Goal: Task Accomplishment & Management: Use online tool/utility

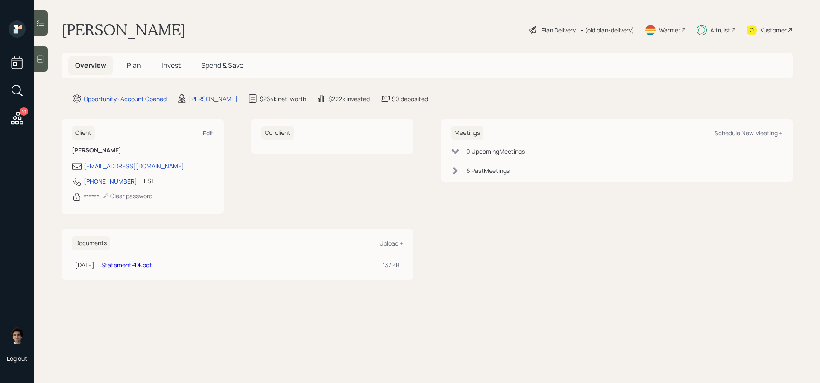
click at [21, 108] on div "10" at bounding box center [24, 111] width 9 height 9
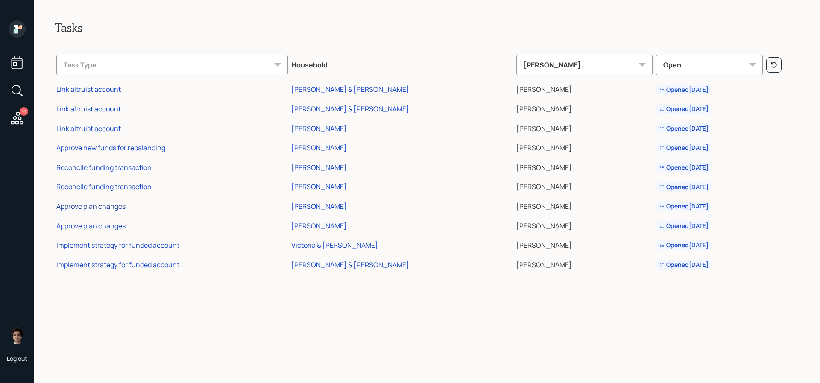
click at [83, 203] on div "Approve plan changes" at bounding box center [90, 206] width 69 height 9
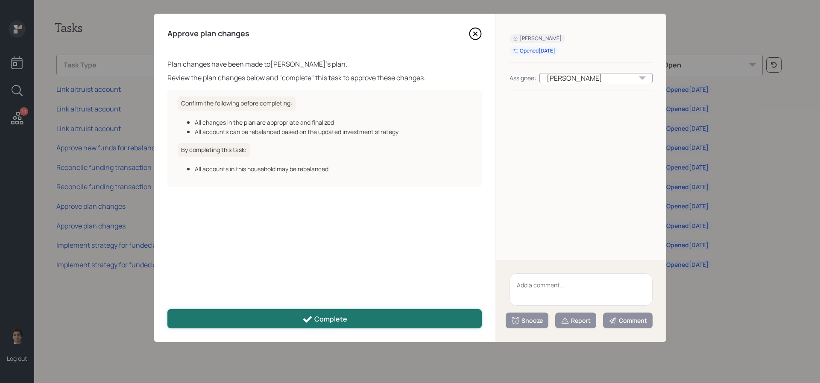
click at [410, 323] on button "Complete" at bounding box center [324, 318] width 314 height 19
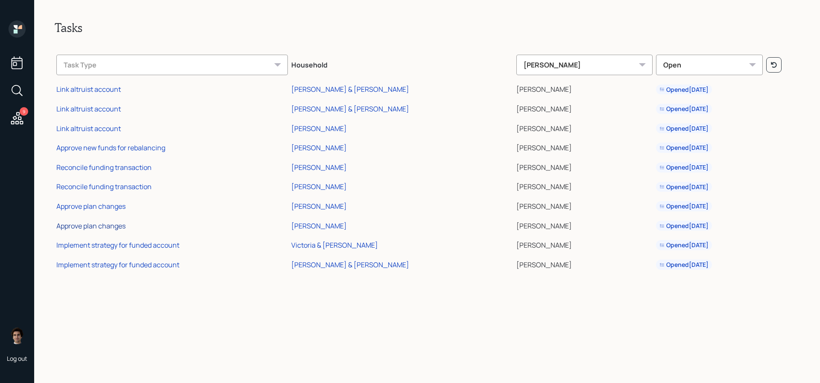
click at [117, 224] on div "Approve plan changes" at bounding box center [90, 225] width 69 height 9
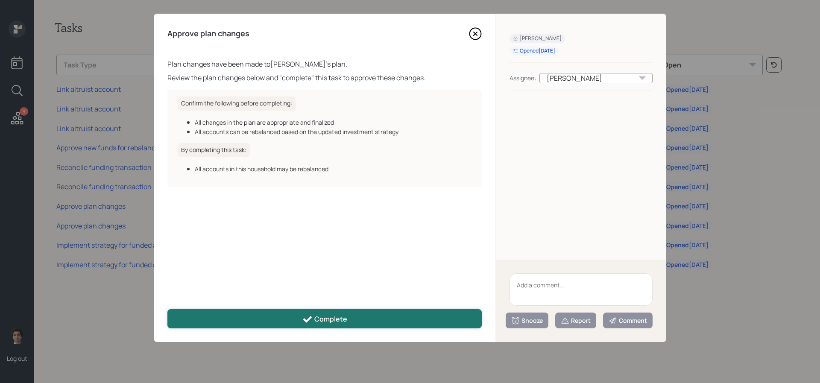
click at [329, 325] on button "Complete" at bounding box center [324, 318] width 314 height 19
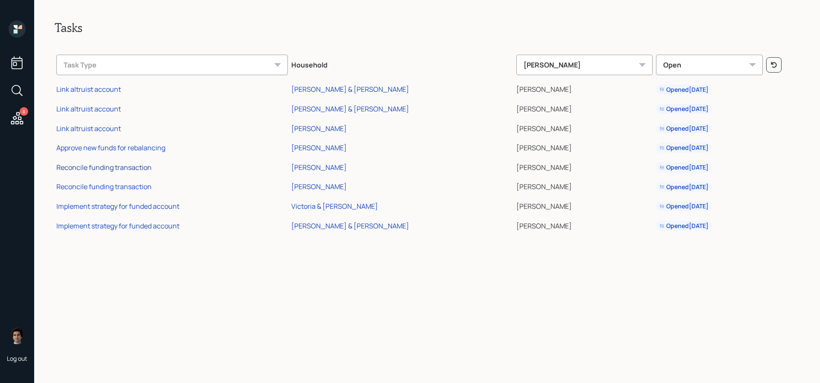
click at [134, 167] on div "Reconcile funding transaction" at bounding box center [103, 167] width 95 height 9
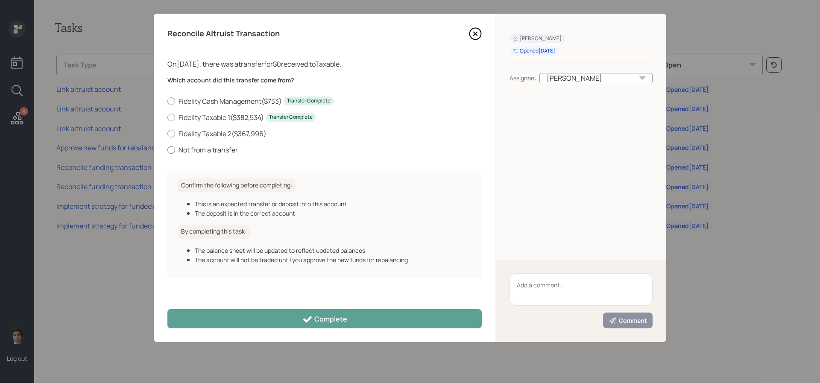
click at [225, 145] on label "Not from a transfer" at bounding box center [324, 149] width 314 height 9
click at [167, 150] on input "Not from a transfer" at bounding box center [167, 150] width 0 height 0
radio input "true"
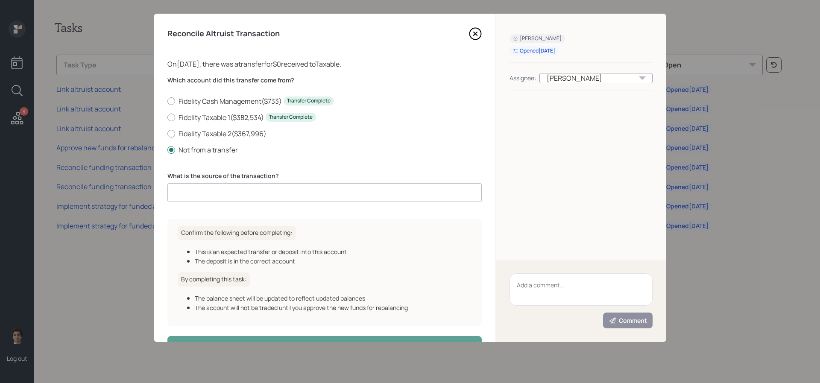
click at [238, 197] on input at bounding box center [324, 192] width 314 height 19
type input "A"
type input "internal transfer"
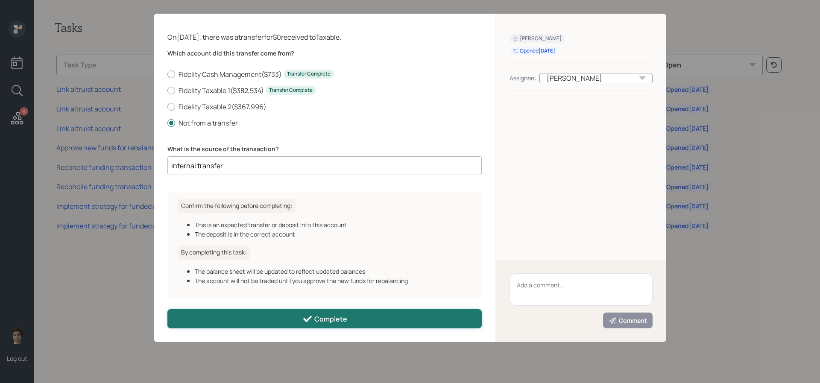
click at [390, 312] on button "Complete" at bounding box center [324, 318] width 314 height 19
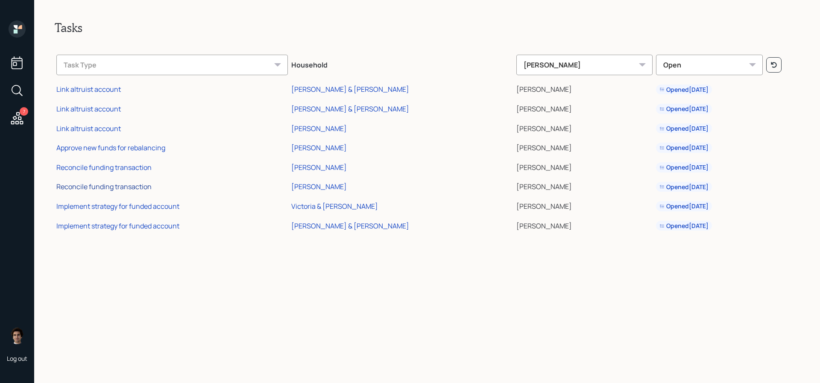
click at [140, 188] on div "Reconcile funding transaction" at bounding box center [103, 186] width 95 height 9
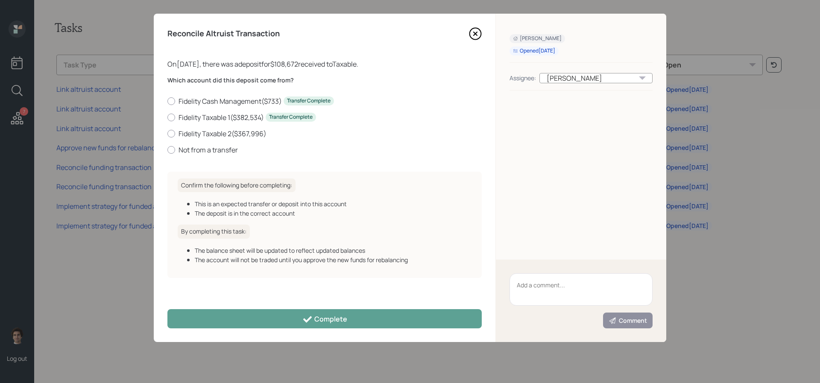
click at [196, 141] on div "Fidelity Cash Management ( $733 ) Transfer Complete Fidelity Taxable 1 ( $382,5…" at bounding box center [324, 126] width 314 height 58
click at [196, 148] on label "Not from a transfer" at bounding box center [324, 149] width 314 height 9
click at [167, 150] on input "Not from a transfer" at bounding box center [167, 150] width 0 height 0
radio input "true"
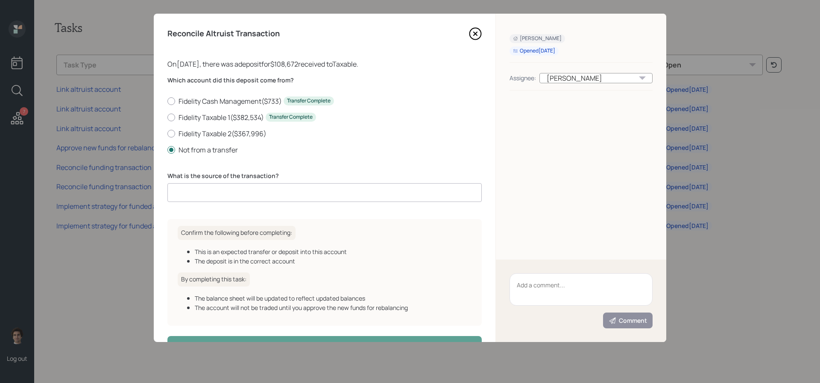
click at [229, 196] on input at bounding box center [324, 192] width 314 height 19
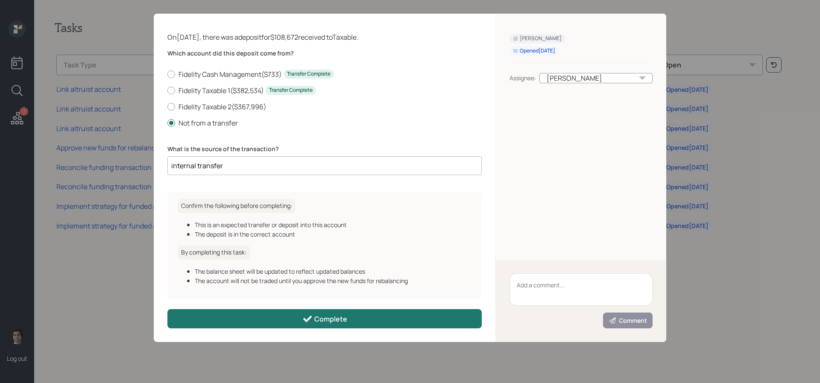
type input "internal transfer"
click at [421, 310] on button "Complete" at bounding box center [324, 318] width 314 height 19
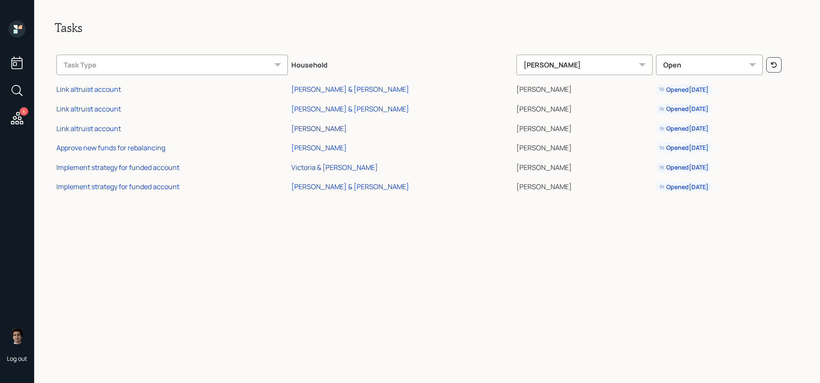
click at [323, 125] on div "[PERSON_NAME]" at bounding box center [319, 128] width 56 height 9
